Goal: Check status: Check status

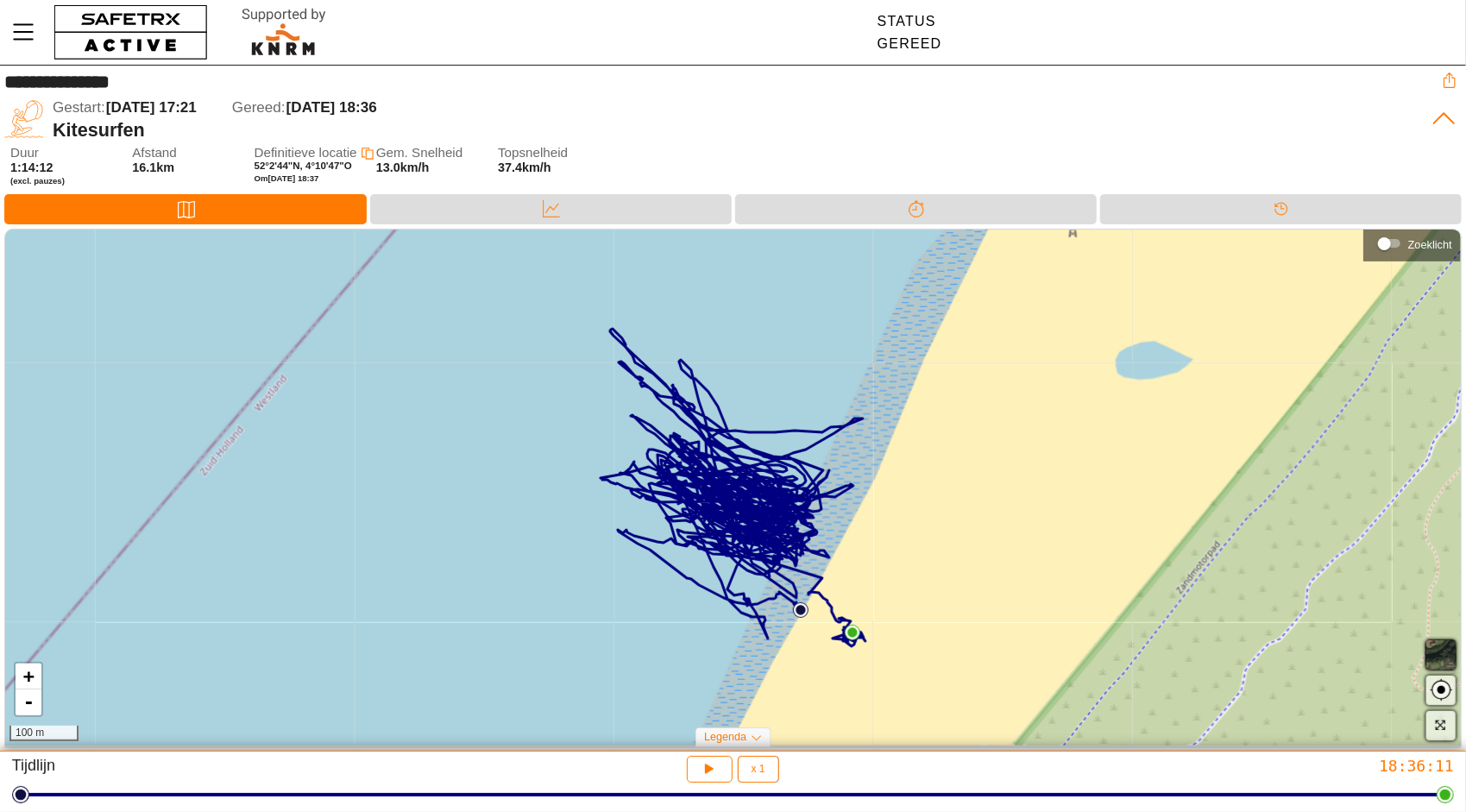
click at [800, 620] on div "+ - 100 m" at bounding box center [733, 487] width 1456 height 516
click at [800, 614] on img at bounding box center [800, 609] width 16 height 16
click at [791, 564] on div "Start Locatie" at bounding box center [800, 579] width 103 height 39
click at [792, 579] on div "Start Locatie" at bounding box center [798, 579] width 64 height 15
click at [841, 571] on span "×" at bounding box center [842, 570] width 7 height 15
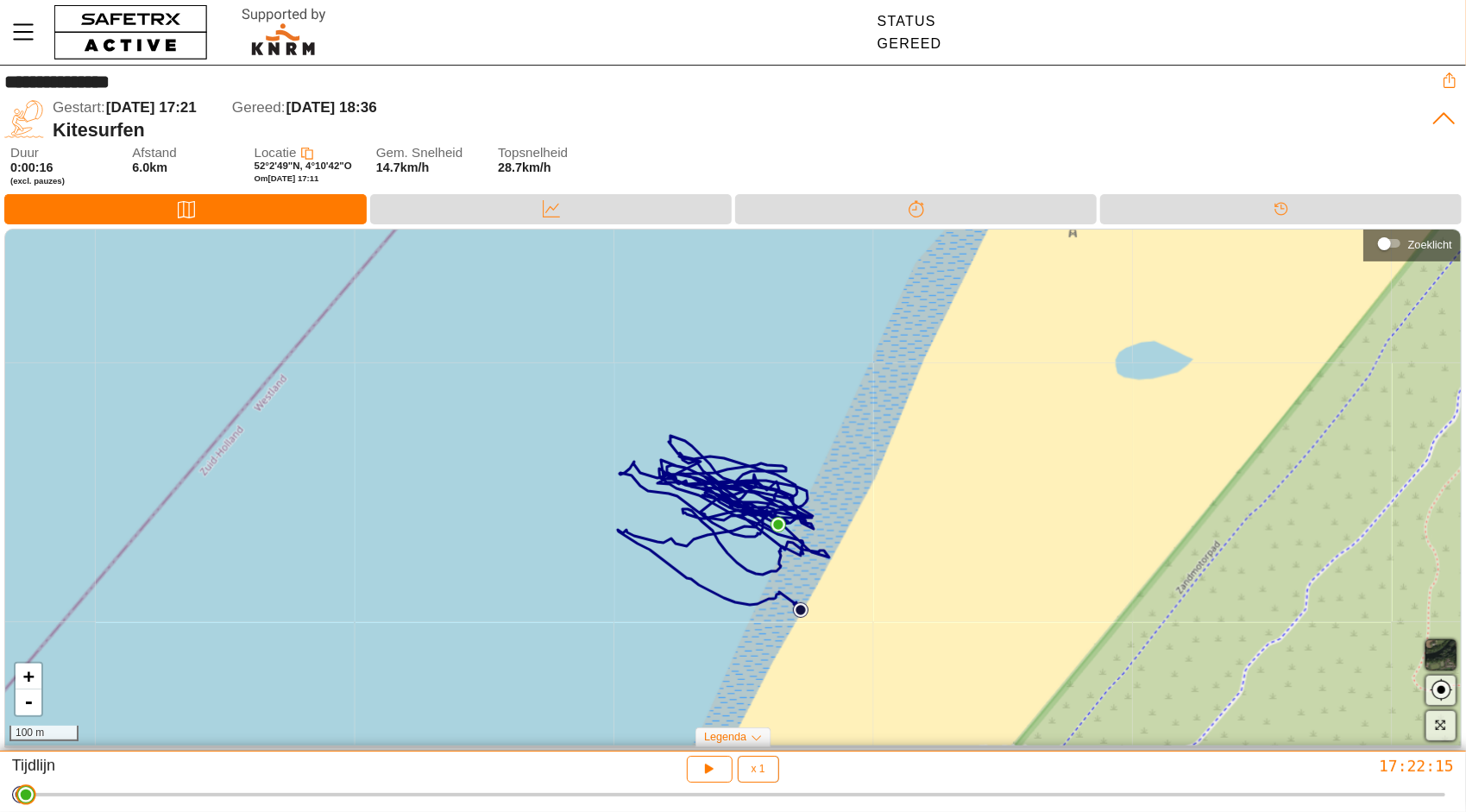
click at [20, 796] on div at bounding box center [732, 795] width 1425 height 4
drag, startPoint x: 24, startPoint y: 802, endPoint x: -4, endPoint y: 800, distance: 28.1
click at [0, 800] on html "**********" at bounding box center [733, 406] width 1466 height 812
